Goal: Task Accomplishment & Management: Complete application form

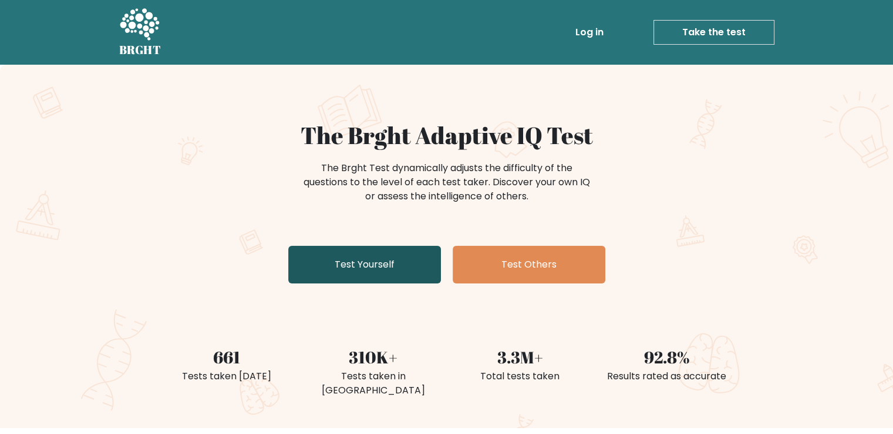
click at [328, 260] on link "Test Yourself" at bounding box center [364, 265] width 153 height 38
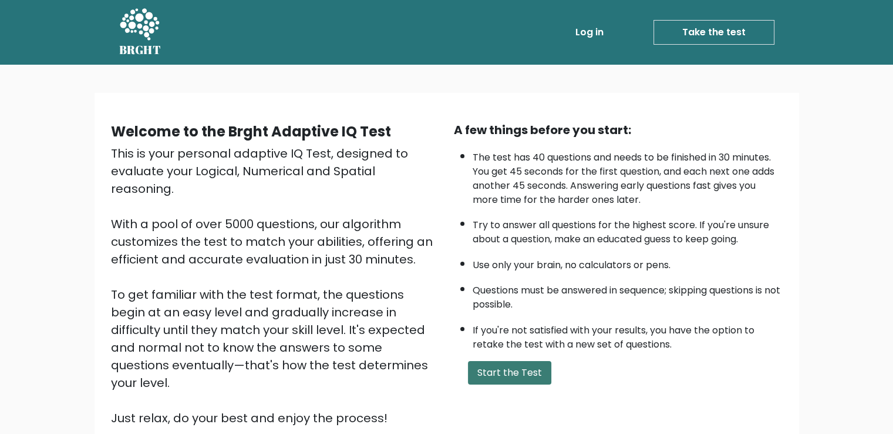
click at [505, 362] on button "Start the Test" at bounding box center [509, 372] width 83 height 23
